Goal: Check status: Check status

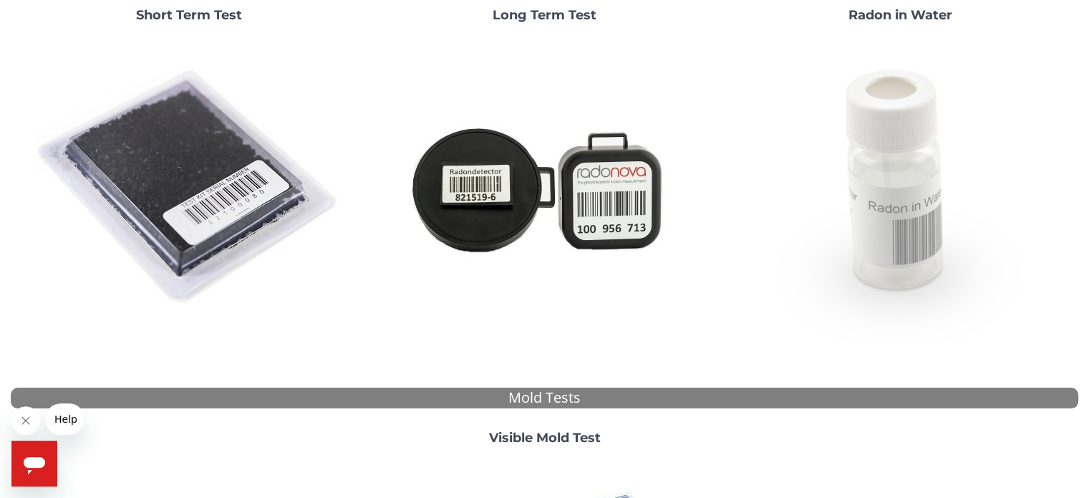
scroll to position [201, 0]
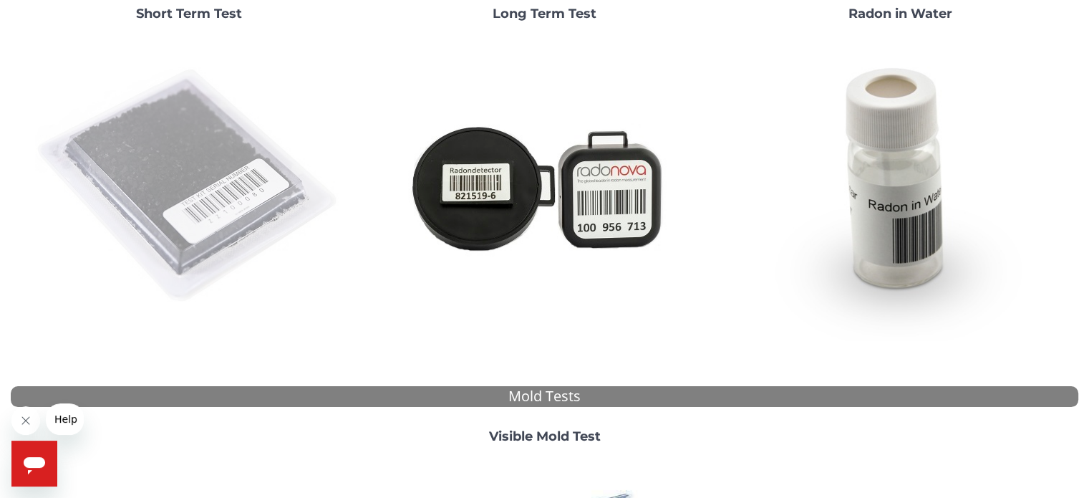
click at [208, 199] on img at bounding box center [189, 186] width 308 height 308
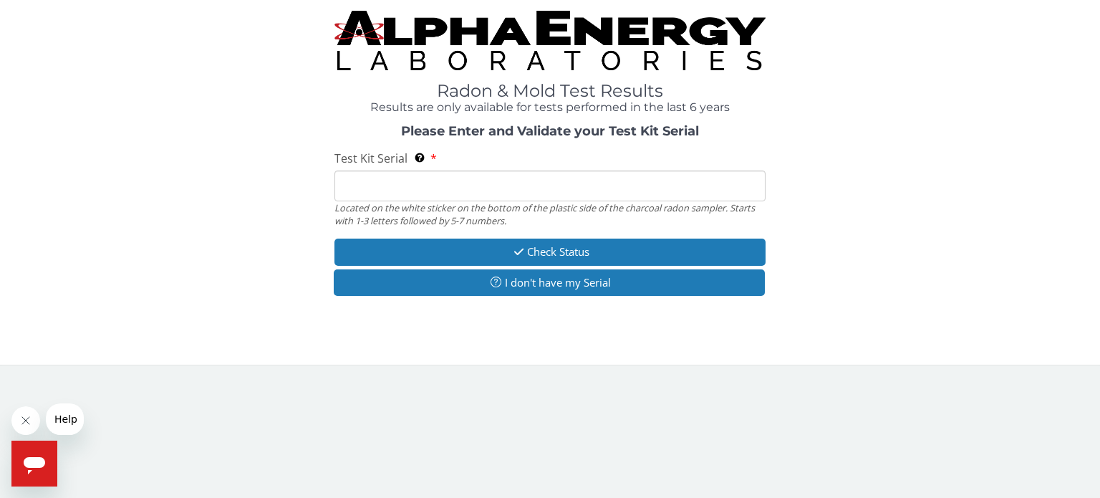
click at [344, 185] on input "Test Kit Serial Located on the white sticker on the bottom of the plastic side …" at bounding box center [549, 185] width 431 height 31
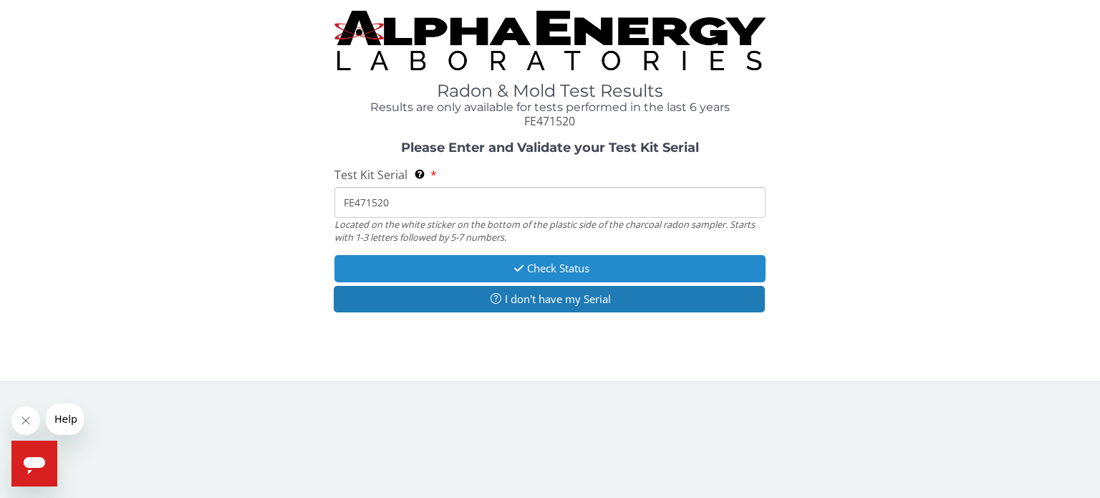
type input "FE471520"
click at [450, 262] on button "Check Status" at bounding box center [549, 268] width 431 height 27
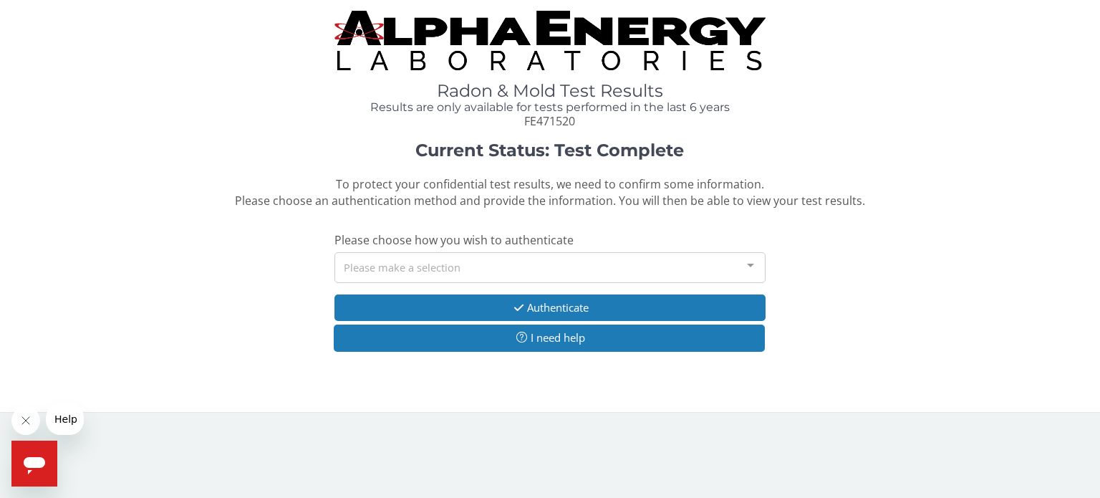
click at [749, 266] on div at bounding box center [750, 266] width 29 height 27
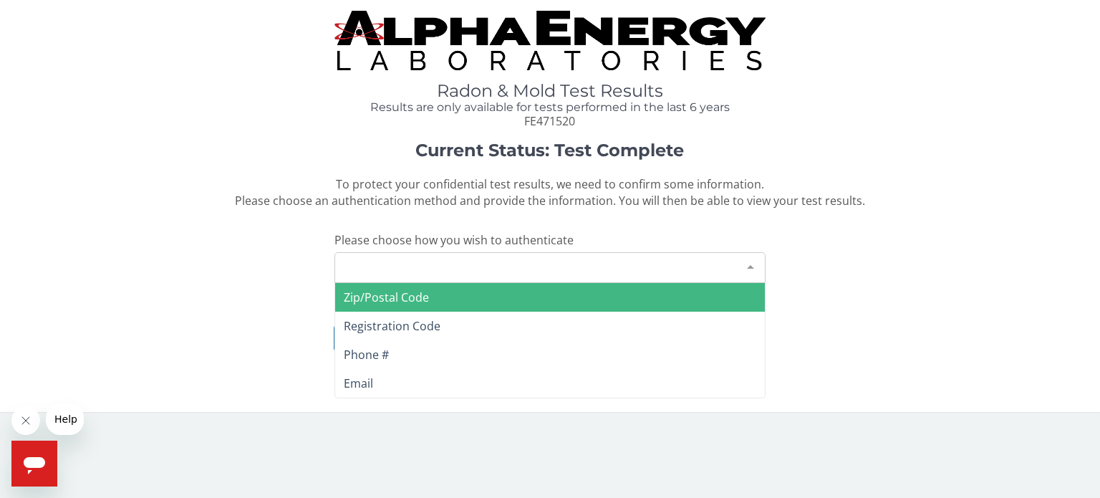
click at [713, 299] on span "Zip/Postal Code" at bounding box center [550, 297] width 430 height 29
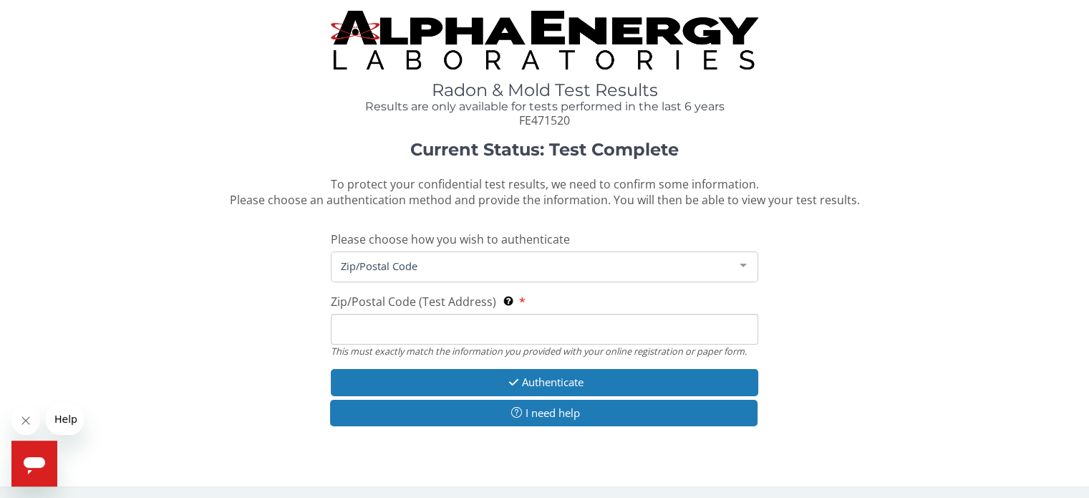
click at [461, 340] on input "Zip/Postal Code (Test Address) This must exactly match the information you prov…" at bounding box center [544, 329] width 427 height 31
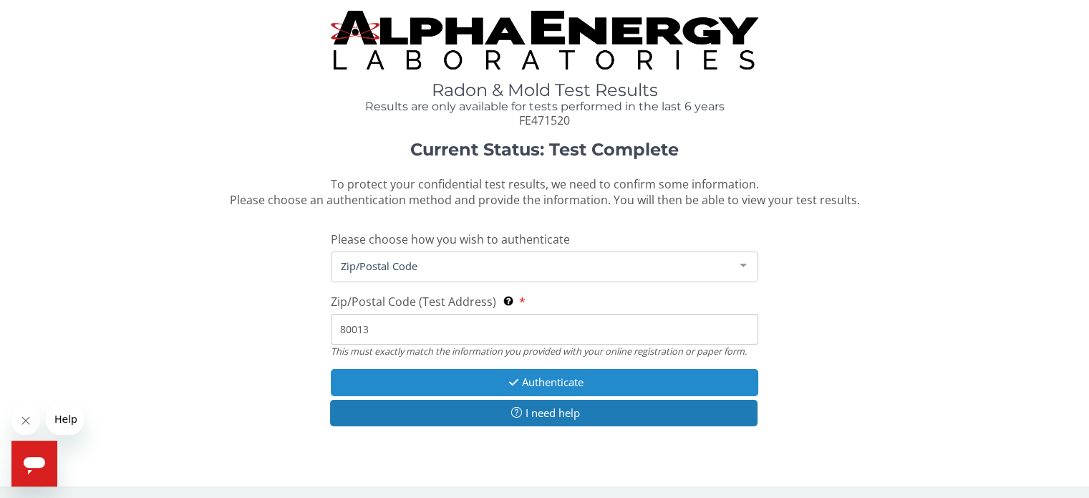
type input "80013"
click at [517, 384] on icon "button" at bounding box center [514, 382] width 16 height 11
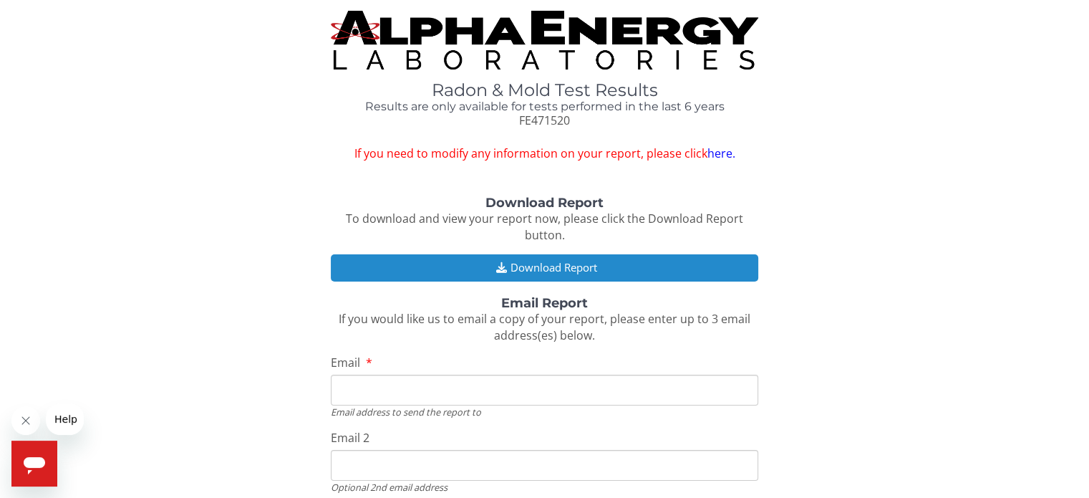
click at [526, 265] on button "Download Report" at bounding box center [544, 267] width 427 height 27
